Goal: Task Accomplishment & Management: Manage account settings

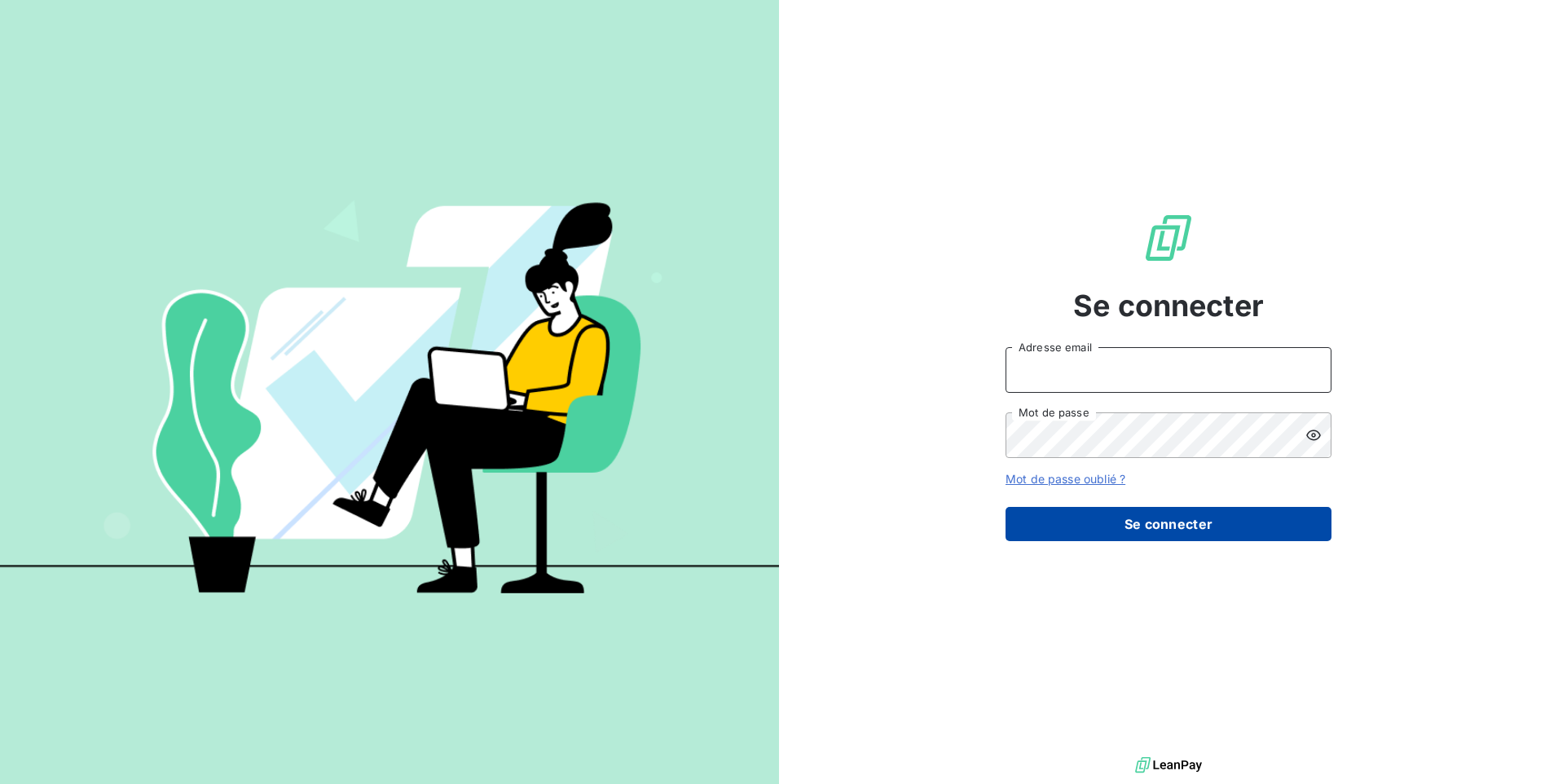
type input "[EMAIL_ADDRESS][DOMAIN_NAME]"
click at [1103, 527] on button "Se connecter" at bounding box center [1168, 523] width 326 height 34
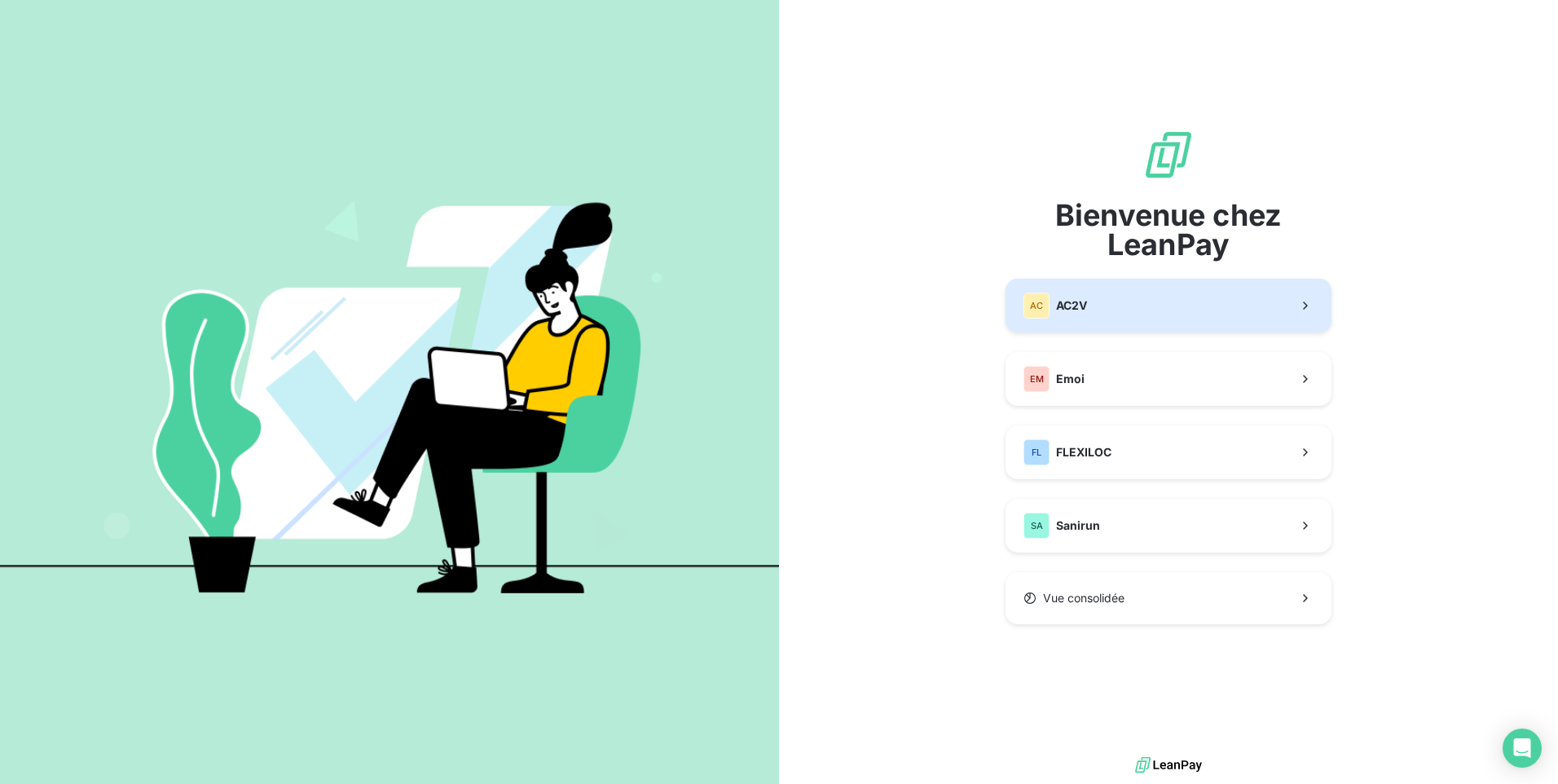
click at [1150, 305] on button "AC AC2V" at bounding box center [1168, 305] width 326 height 54
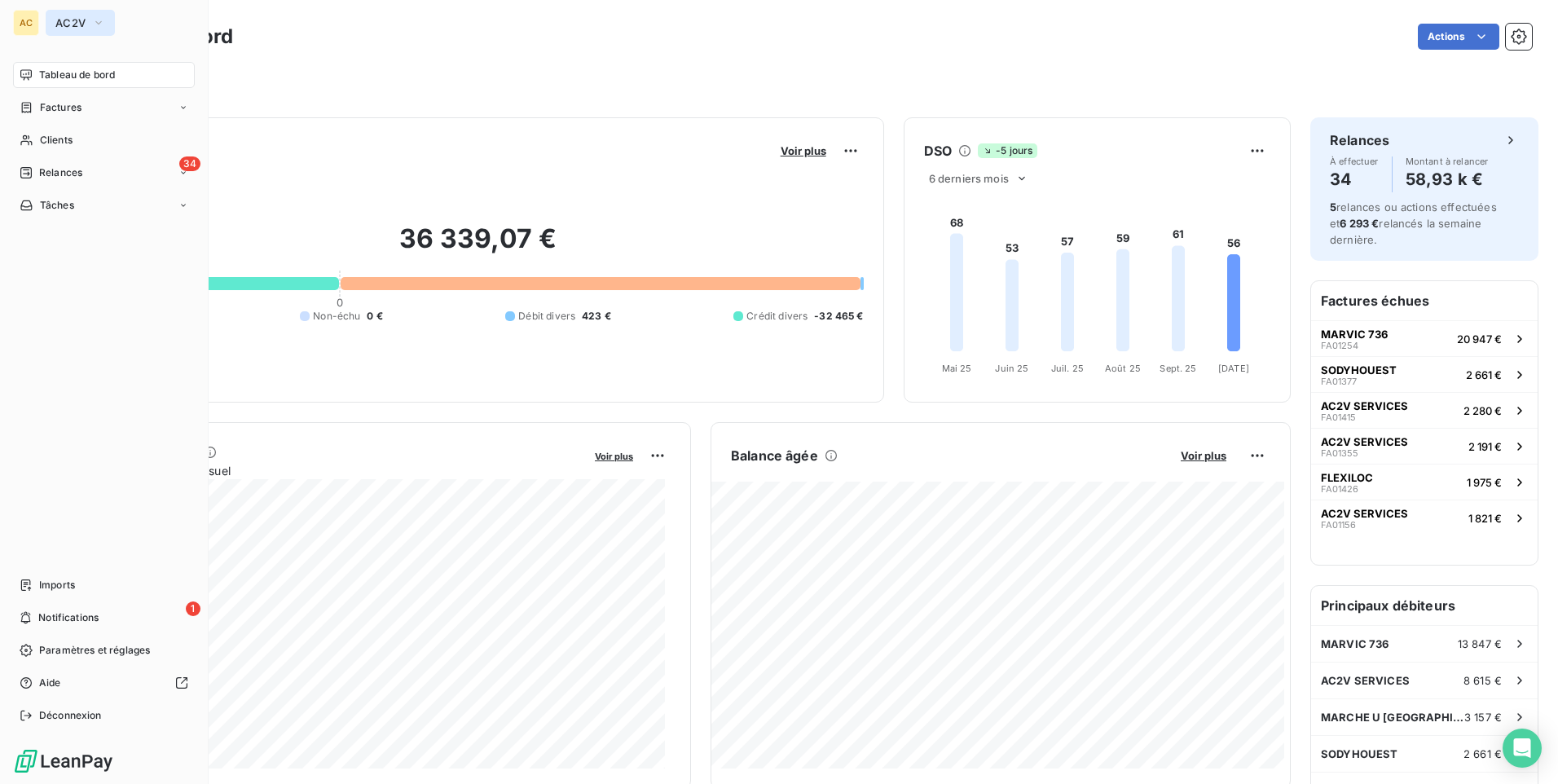
click at [67, 23] on span "AC2V" at bounding box center [70, 23] width 30 height 13
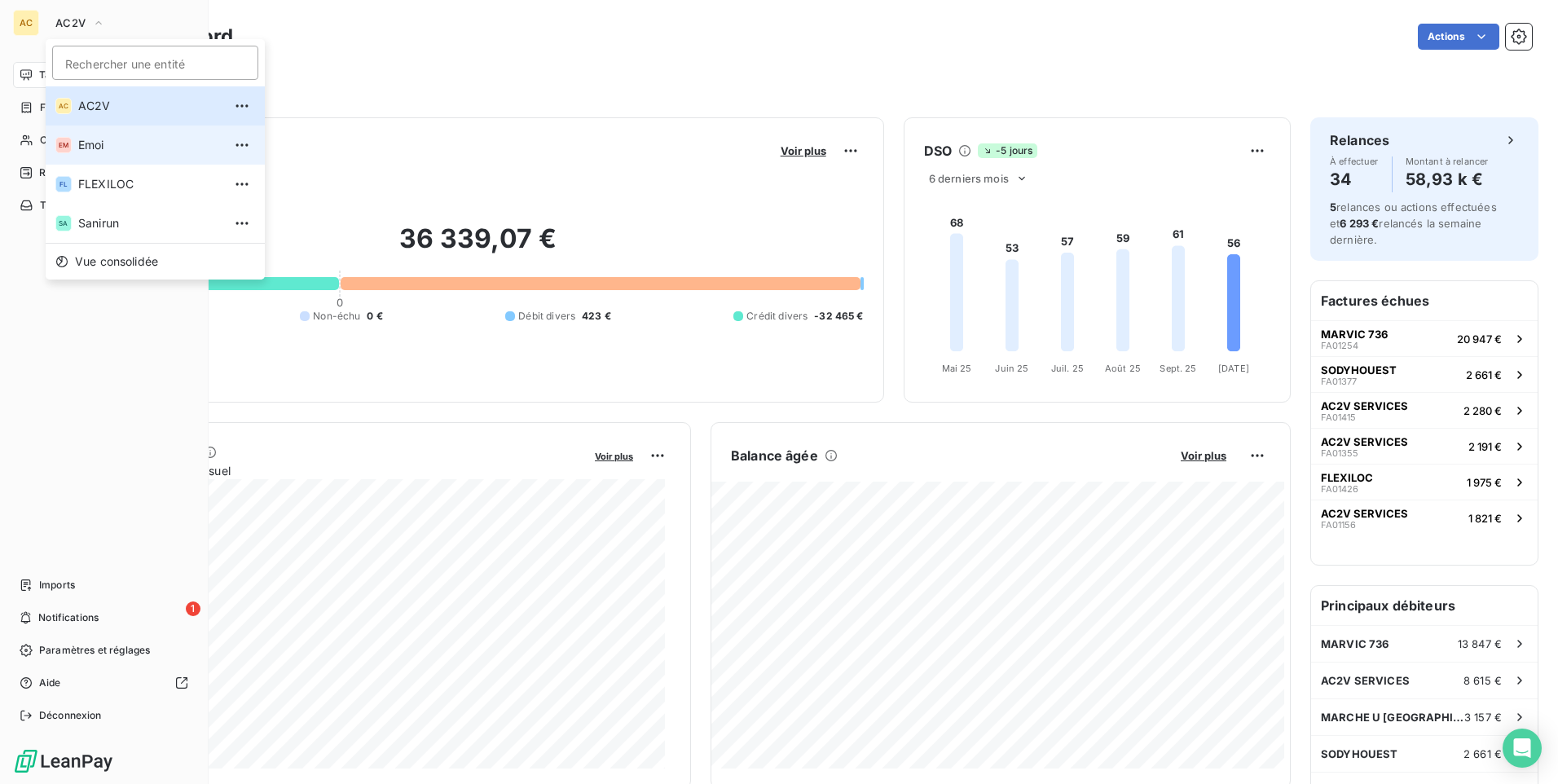
click at [95, 149] on span "Emoi" at bounding box center [150, 145] width 144 height 16
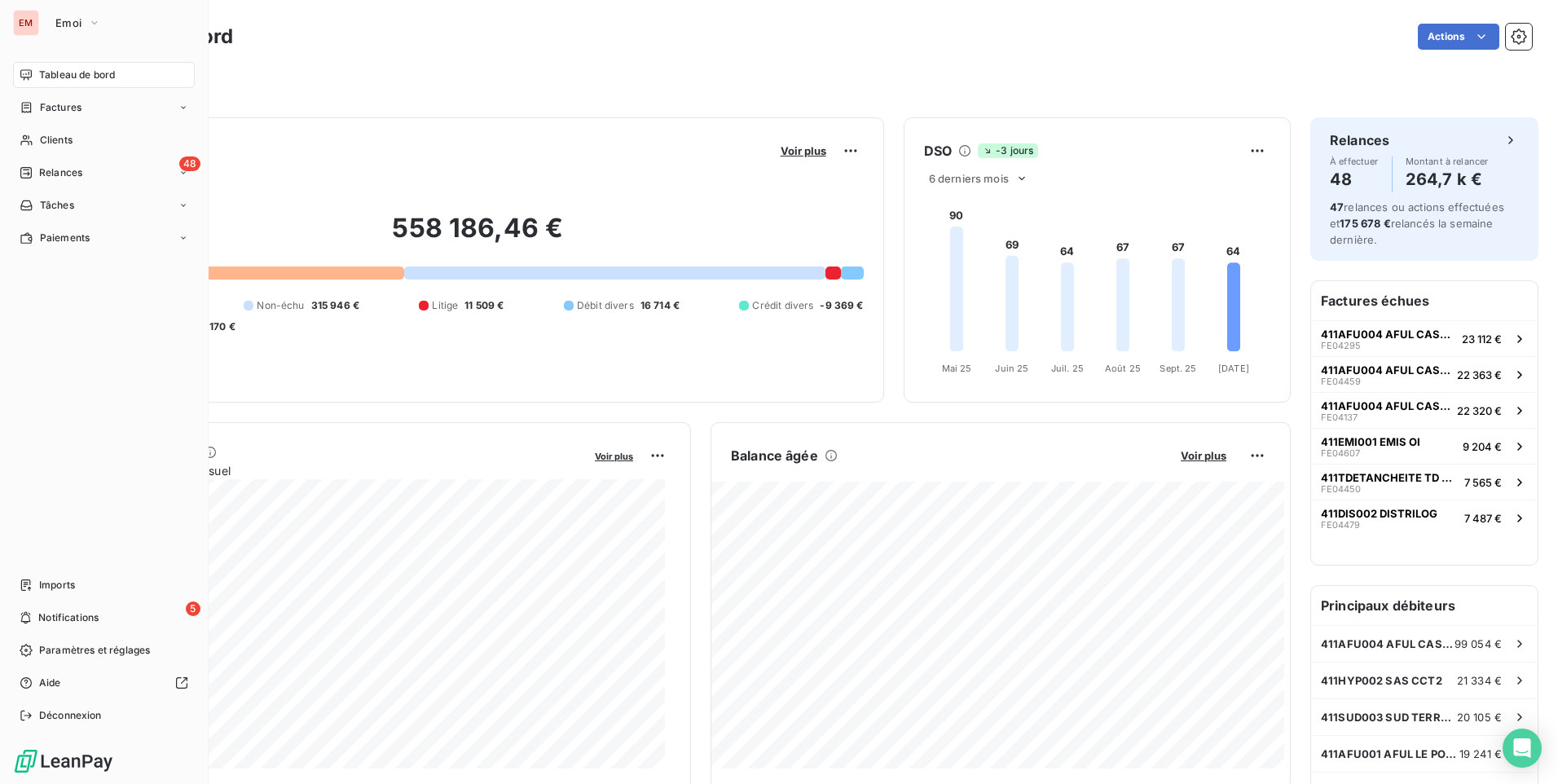
click at [21, 19] on div "EM" at bounding box center [26, 23] width 26 height 26
drag, startPoint x: 101, startPoint y: 19, endPoint x: 94, endPoint y: 24, distance: 8.6
click at [94, 24] on button "Emoi" at bounding box center [78, 23] width 65 height 26
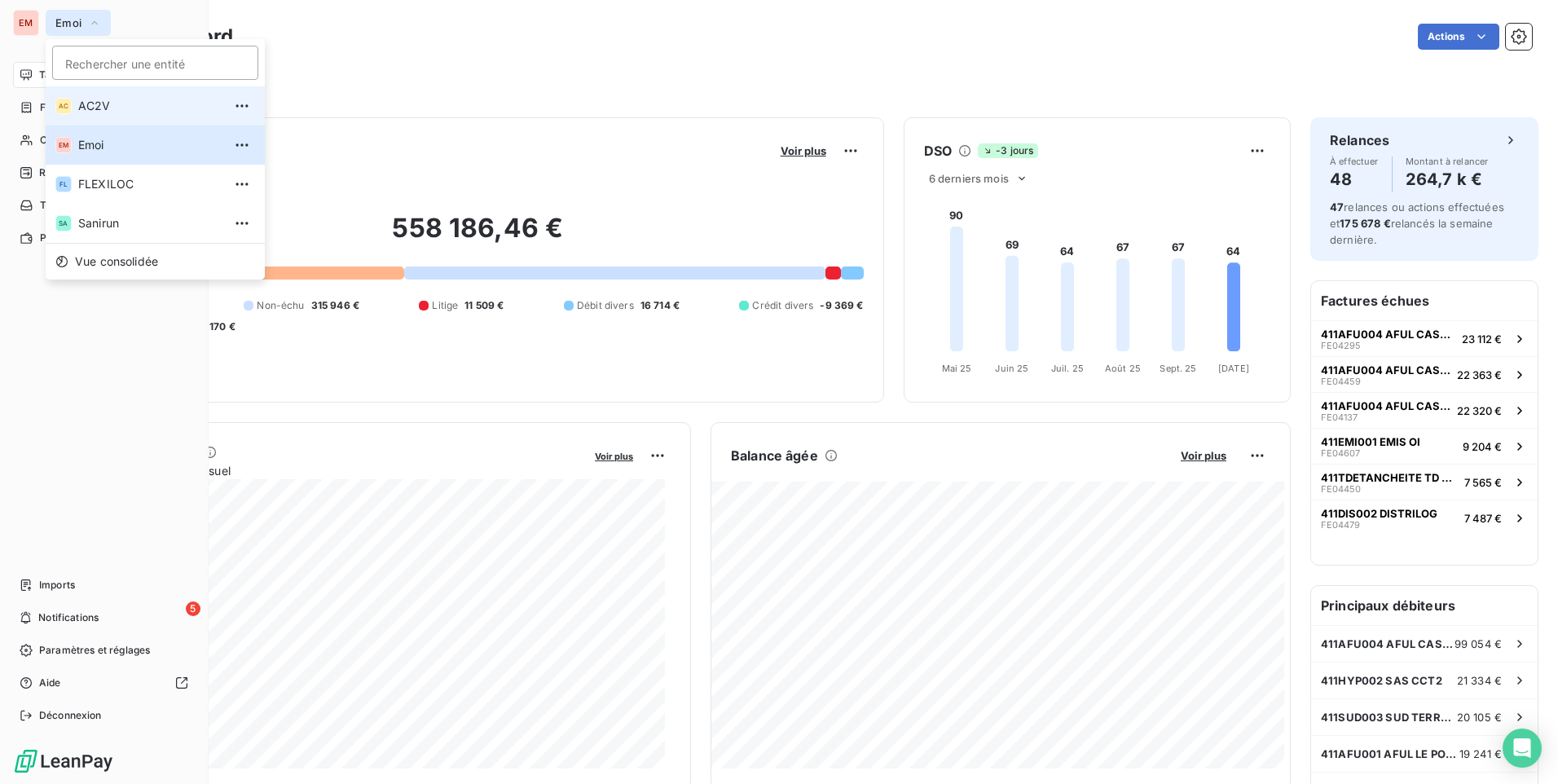
click at [124, 103] on span "AC2V" at bounding box center [150, 106] width 144 height 16
